Goal: Information Seeking & Learning: Learn about a topic

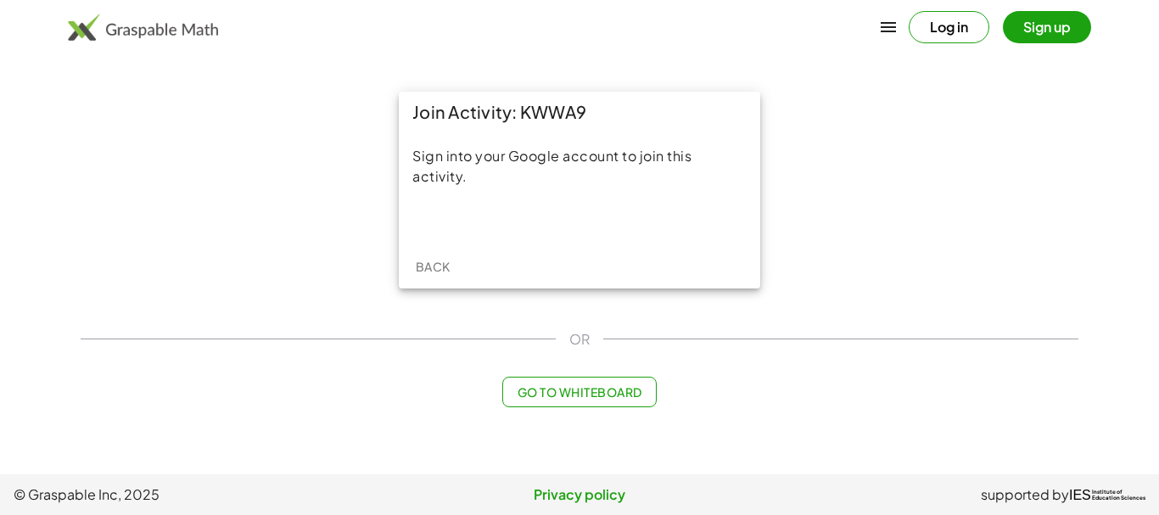
click at [1033, 35] on div "Log in Sign up" at bounding box center [999, 27] width 182 height 32
click at [1033, 35] on button "Sign up" at bounding box center [1047, 27] width 88 height 32
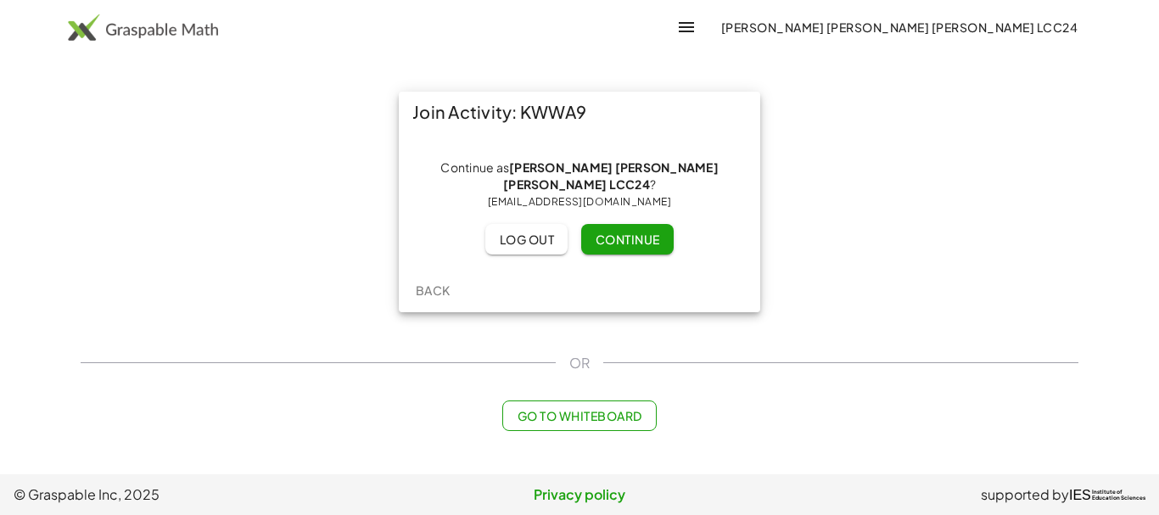
click at [623, 241] on span "Continue" at bounding box center [627, 239] width 64 height 15
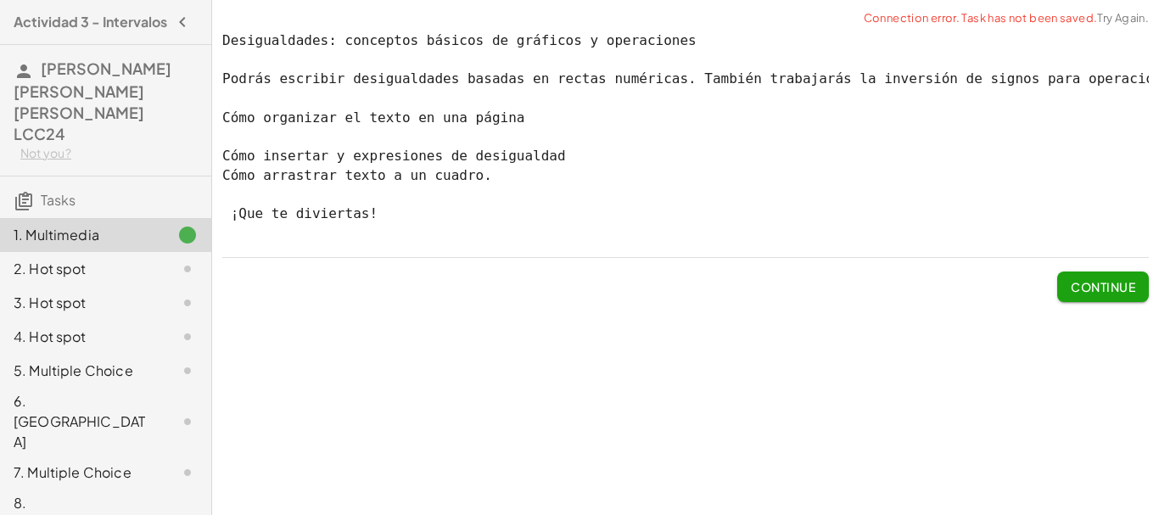
click at [1109, 16] on link "Try Again." at bounding box center [1123, 18] width 52 height 14
click at [1085, 294] on span "Continue" at bounding box center [1102, 286] width 64 height 15
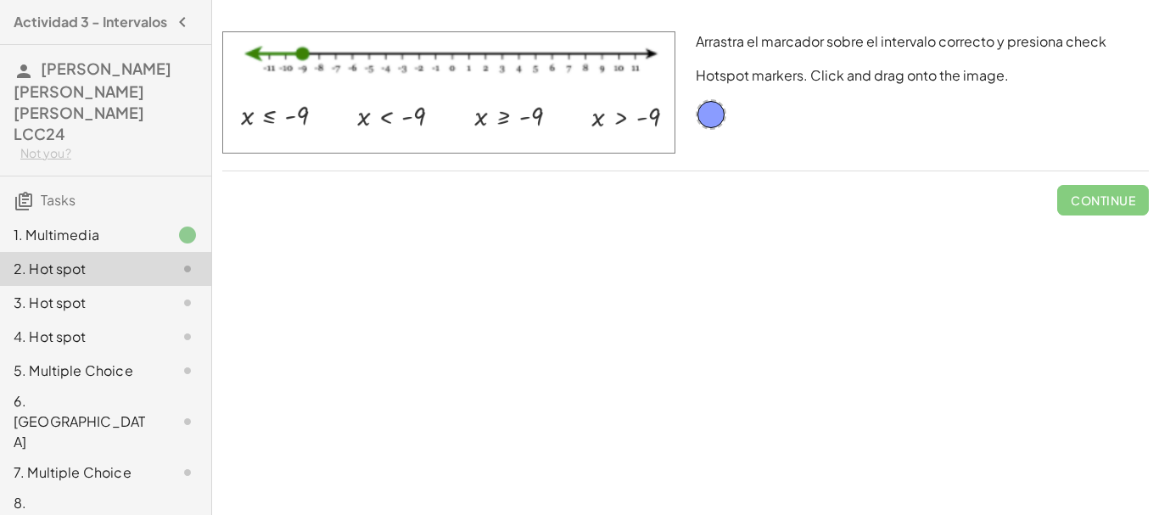
click at [292, 117] on img at bounding box center [448, 92] width 453 height 122
drag, startPoint x: 713, startPoint y: 118, endPoint x: 274, endPoint y: 121, distance: 438.6
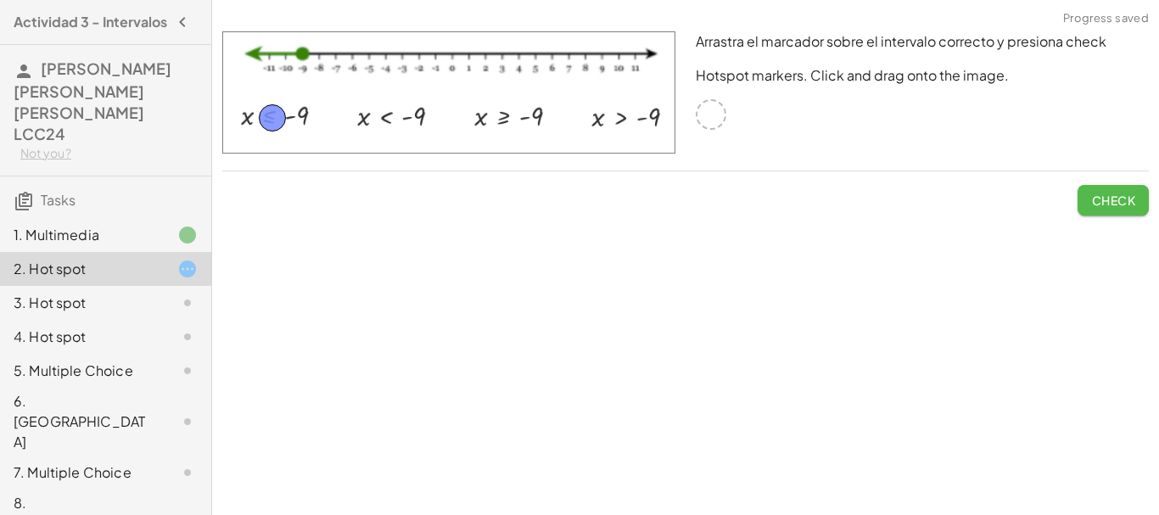
click at [1121, 199] on span "Check" at bounding box center [1113, 200] width 44 height 15
click at [1121, 199] on span "Continue" at bounding box center [1102, 200] width 64 height 15
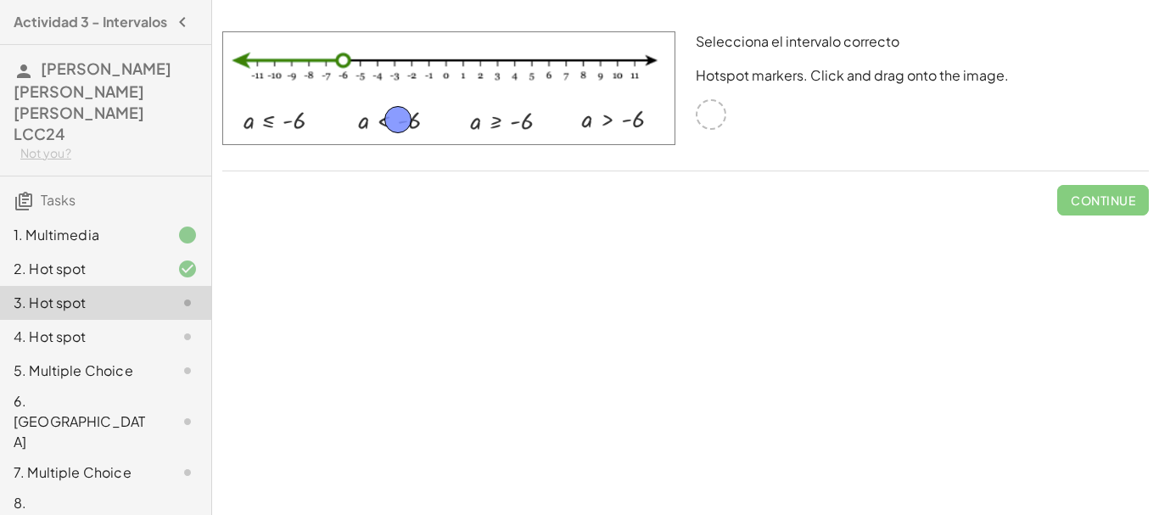
drag, startPoint x: 713, startPoint y: 112, endPoint x: 400, endPoint y: 117, distance: 313.0
click at [1126, 199] on span "Check" at bounding box center [1113, 200] width 44 height 15
click at [1096, 196] on span "Continue" at bounding box center [1102, 200] width 64 height 15
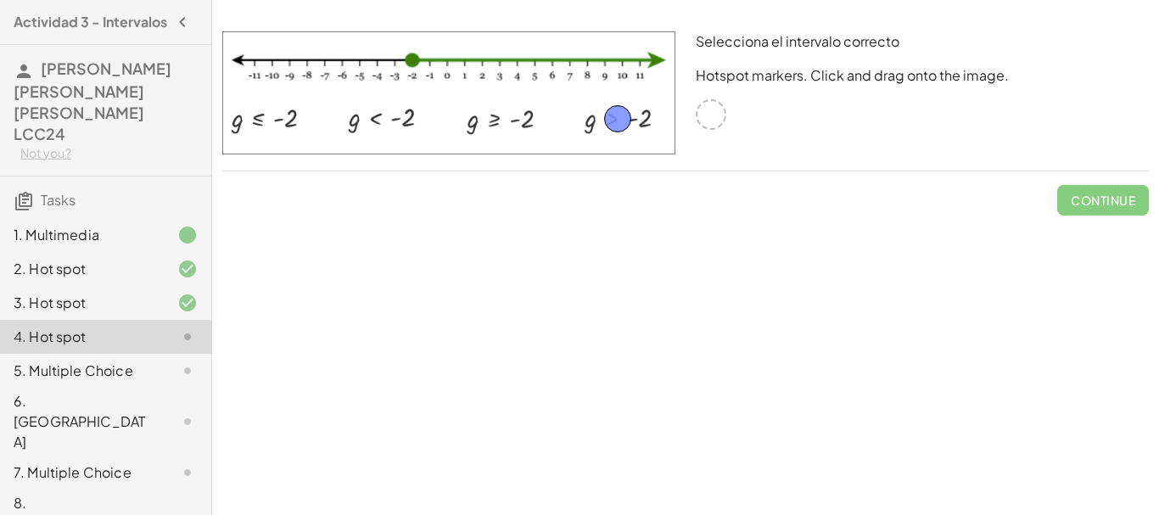
drag, startPoint x: 706, startPoint y: 115, endPoint x: 612, endPoint y: 120, distance: 93.4
click at [1111, 194] on span "Check" at bounding box center [1113, 200] width 44 height 15
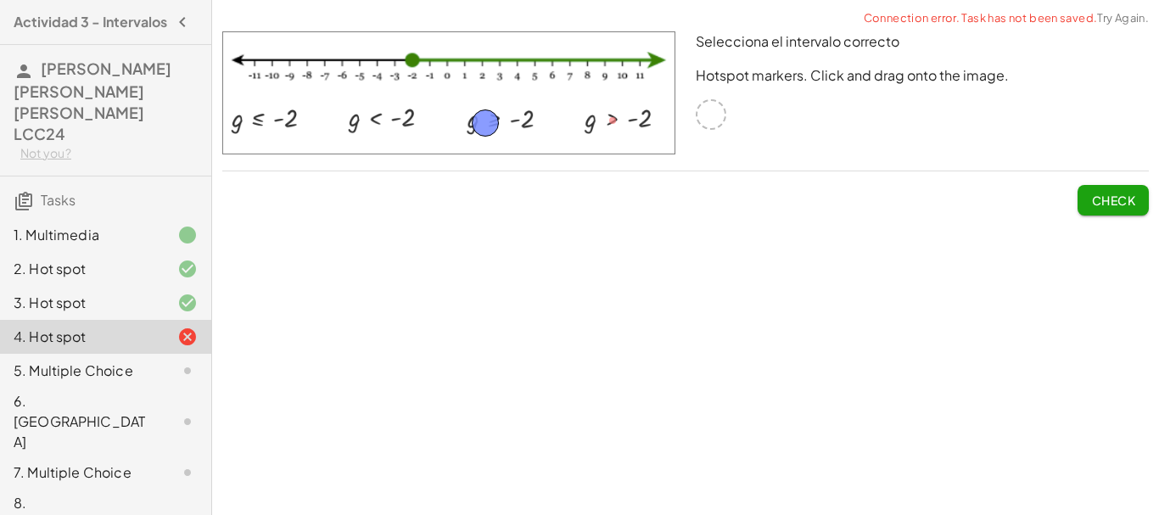
drag, startPoint x: 619, startPoint y: 119, endPoint x: 494, endPoint y: 121, distance: 125.6
click at [1114, 205] on span "Check" at bounding box center [1113, 200] width 44 height 15
click at [1114, 205] on span "Continue" at bounding box center [1102, 200] width 64 height 15
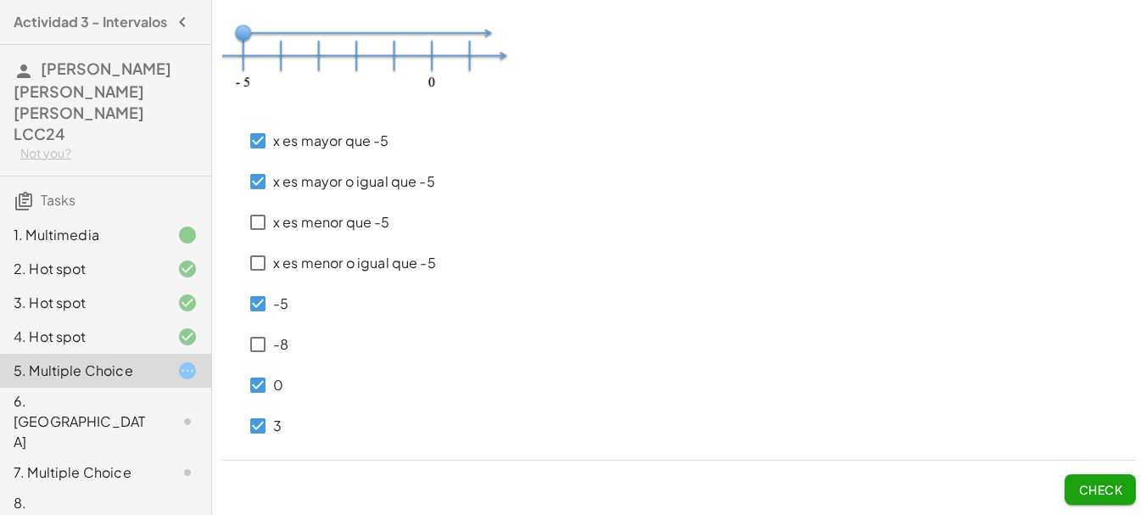
scroll to position [68, 0]
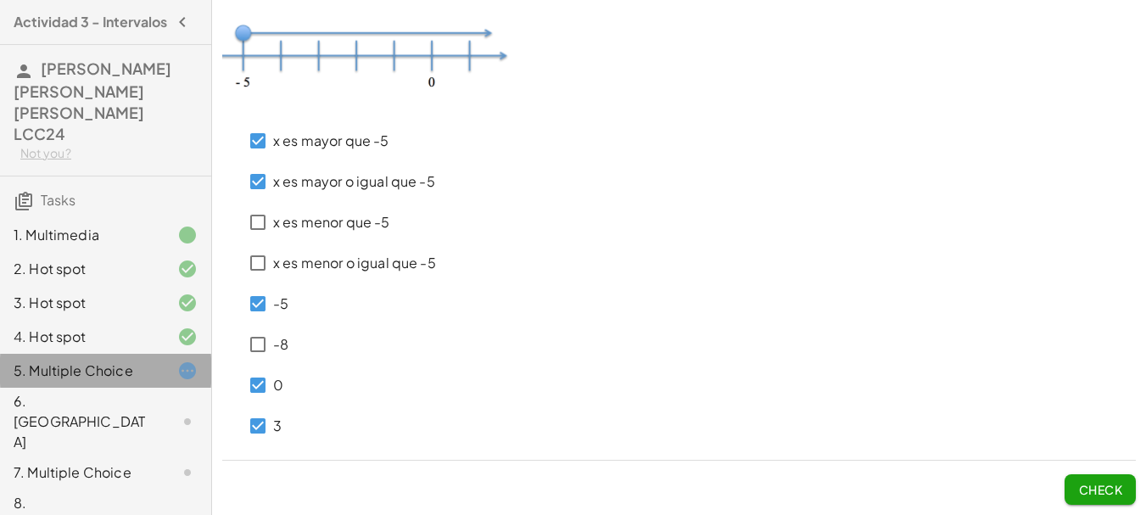
click at [190, 361] on icon at bounding box center [187, 371] width 20 height 20
